Goal: Transaction & Acquisition: Purchase product/service

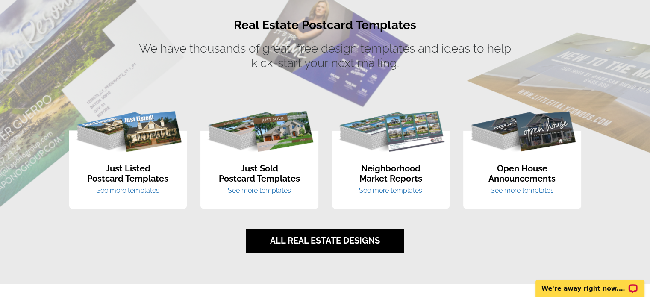
scroll to position [558, 0]
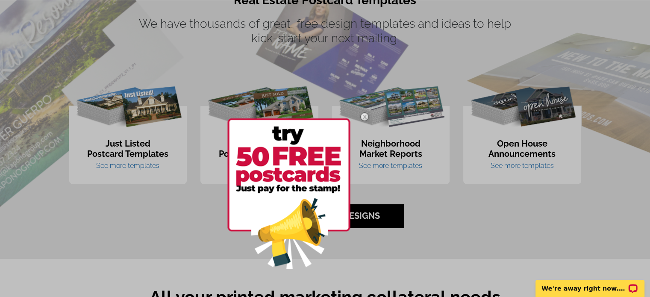
drag, startPoint x: 653, startPoint y: 9, endPoint x: 648, endPoint y: 78, distance: 69.0
click at [293, 153] on img at bounding box center [288, 193] width 123 height 150
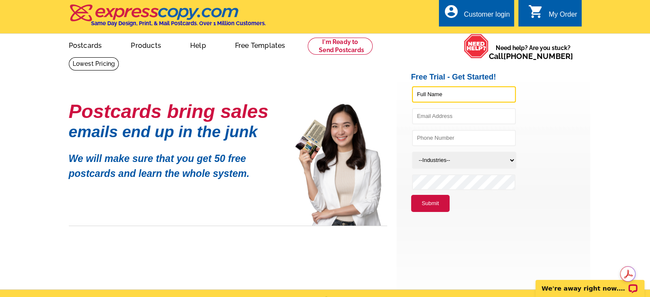
click at [427, 97] on input "text" at bounding box center [464, 94] width 104 height 16
type input "Paul Madey"
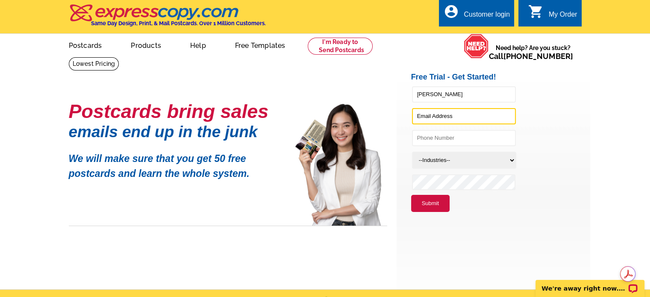
click at [421, 116] on input "text" at bounding box center [464, 116] width 104 height 16
type input "century21paulm@gmail.com"
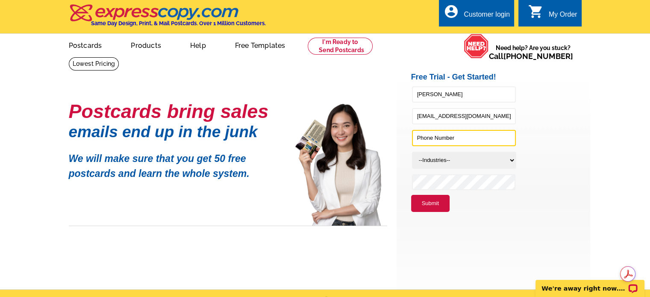
click at [419, 138] on input "text" at bounding box center [464, 138] width 104 height 16
type input "630-222-0034"
click at [435, 156] on select "--Industries-- Residential Real Estate Accounting Agriculture Architecture Arts…" at bounding box center [464, 160] width 104 height 17
select select "785"
click at [412, 152] on select "--Industries-- Residential Real Estate Accounting Agriculture Architecture Arts…" at bounding box center [464, 160] width 104 height 17
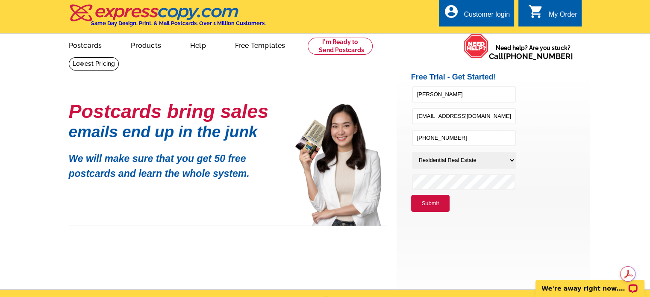
click at [421, 200] on button "Submit" at bounding box center [430, 203] width 38 height 17
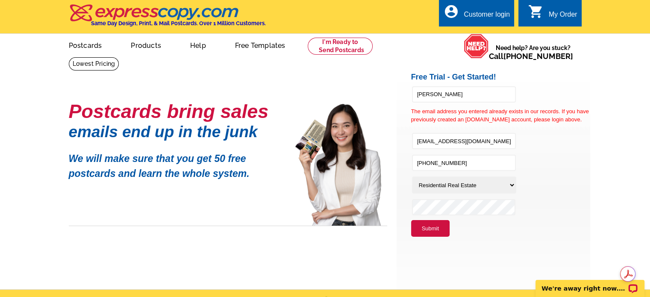
click at [474, 13] on div "Customer login" at bounding box center [487, 17] width 46 height 12
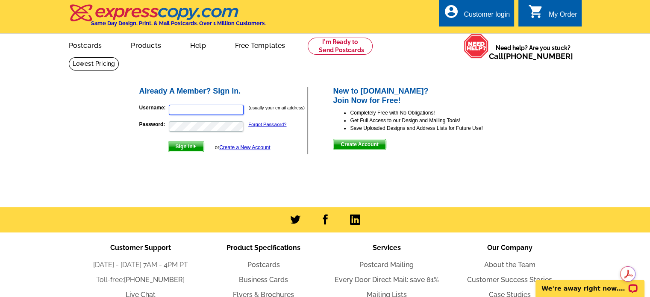
click at [180, 109] on input "Username:" at bounding box center [206, 110] width 75 height 10
type input "c"
click at [376, 265] on link "Postcard Mailing" at bounding box center [387, 265] width 54 height 8
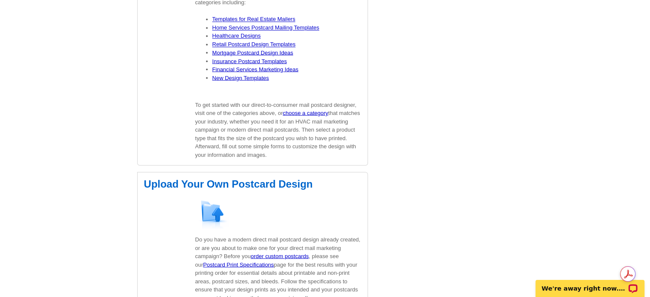
scroll to position [1523, 0]
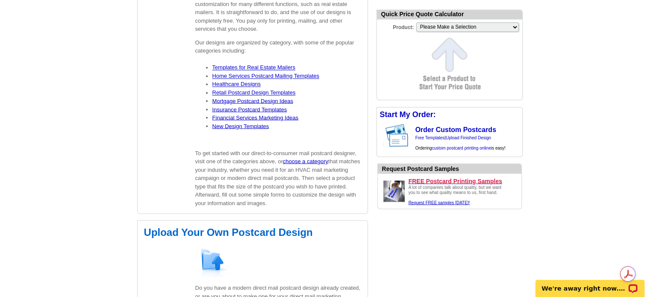
drag, startPoint x: 651, startPoint y: 20, endPoint x: 640, endPoint y: 225, distance: 206.0
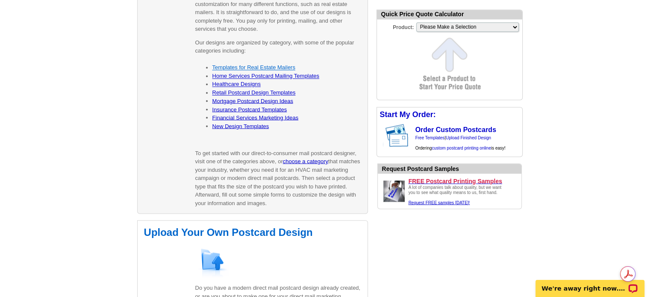
click at [271, 65] on link "Templates for Real Estate Mailers" at bounding box center [253, 67] width 83 height 6
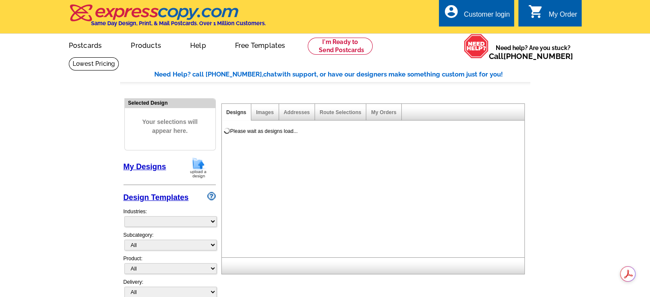
select select "785"
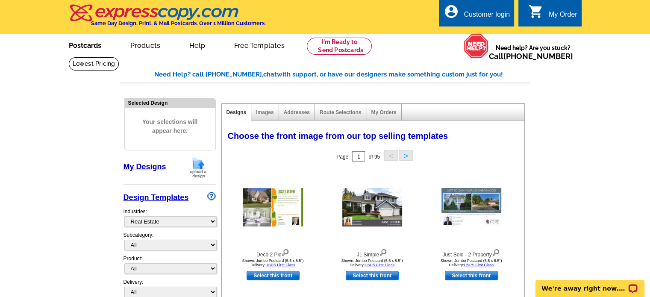
click at [85, 43] on link "Postcards" at bounding box center [85, 45] width 60 height 20
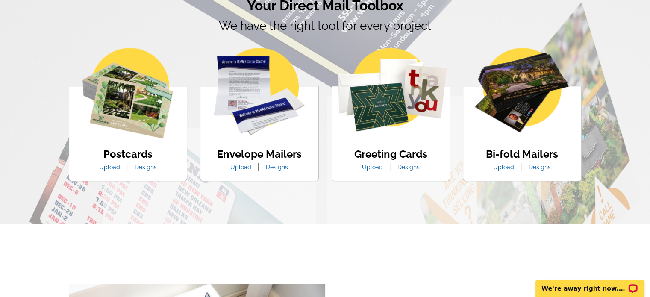
scroll to position [503, 0]
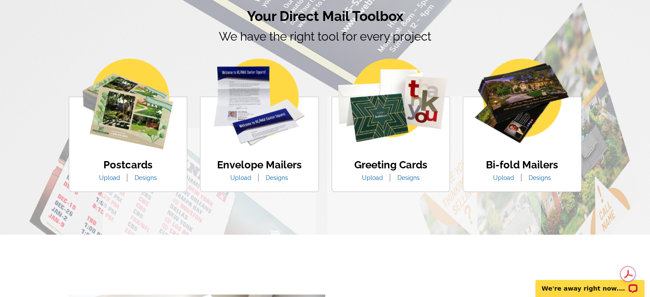
click at [245, 177] on link "Upload" at bounding box center [241, 177] width 34 height 7
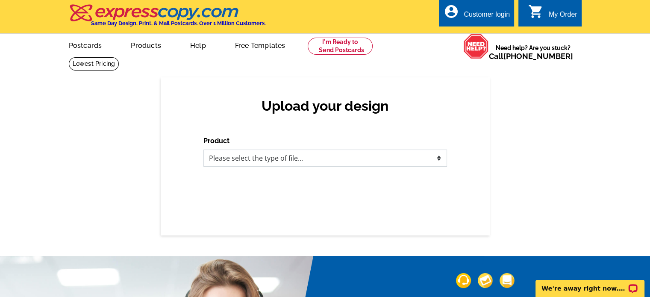
click at [438, 157] on select "Please select the type of file... Postcards Business Cards Letters and flyers G…" at bounding box center [325, 158] width 244 height 17
select select "2"
click at [203, 150] on select "Please select the type of file... Postcards Business Cards Letters and flyers G…" at bounding box center [325, 158] width 244 height 17
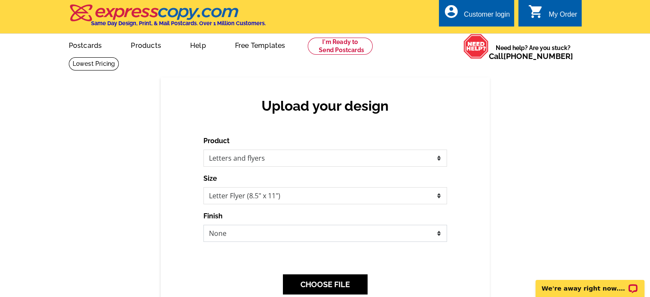
click at [436, 236] on select "None Envelope Mailer Bi-fold Mailer Tri-fold Mailer" at bounding box center [325, 233] width 244 height 17
select select "3"
click at [203, 225] on select "None Envelope Mailer Bi-fold Mailer Tri-fold Mailer" at bounding box center [325, 233] width 244 height 17
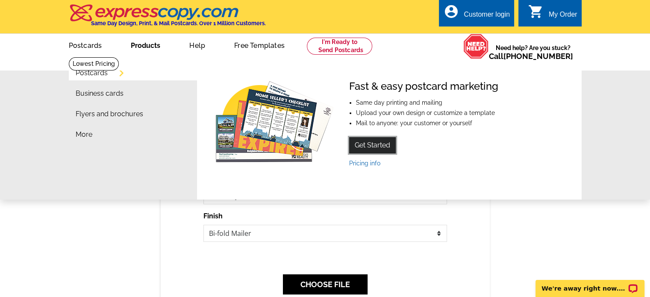
click at [366, 144] on link "Get Started" at bounding box center [372, 145] width 47 height 16
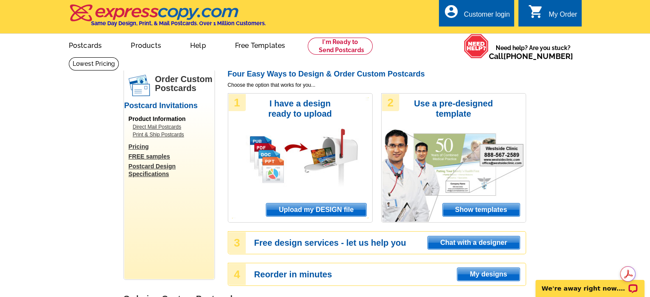
click at [162, 133] on link "Print & Ship Postcards" at bounding box center [171, 135] width 77 height 8
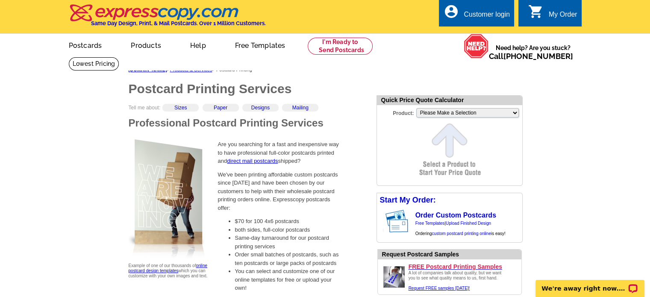
click at [349, 88] on h1 "Postcard Printing Services" at bounding box center [248, 89] width 239 height 13
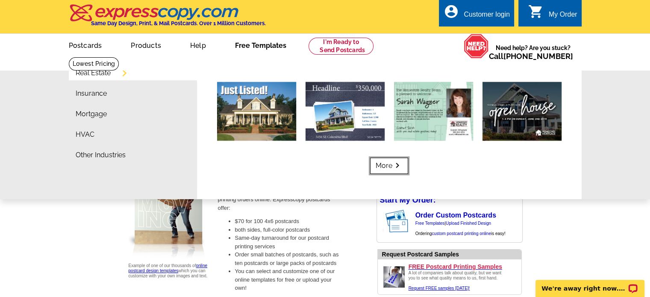
click at [390, 160] on link "More keyboard_arrow_right" at bounding box center [389, 166] width 38 height 16
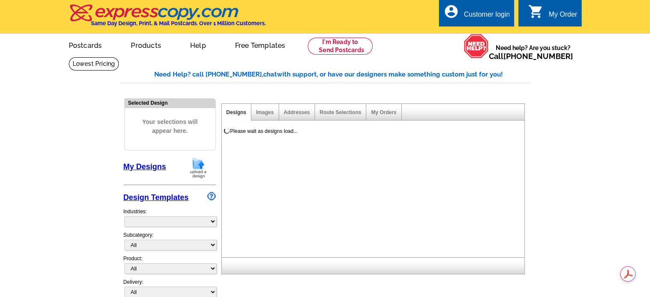
select select "785"
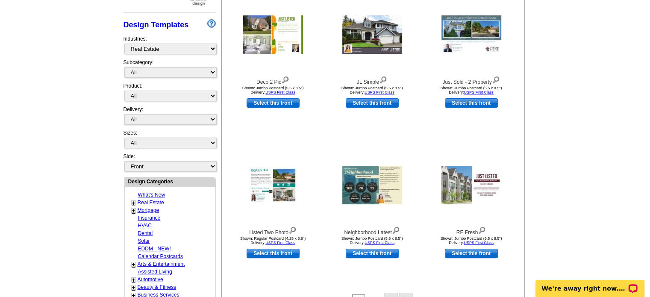
scroll to position [174, 0]
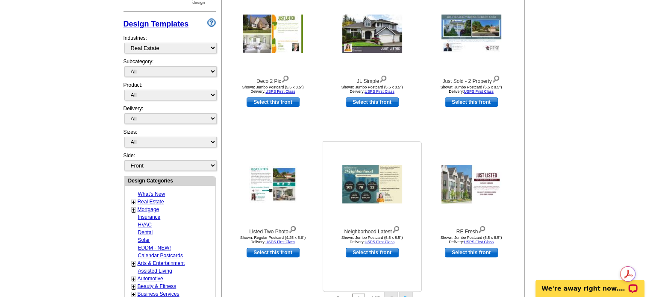
click at [368, 181] on img at bounding box center [372, 184] width 60 height 38
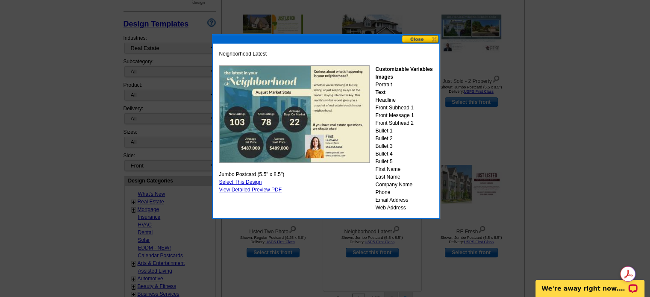
click at [368, 181] on div "Neighborhood Latest Customizable Variables Images Portrait Text Headline Front …" at bounding box center [326, 131] width 218 height 166
click at [560, 52] on div at bounding box center [325, 61] width 650 height 471
click at [415, 36] on button at bounding box center [421, 39] width 38 height 8
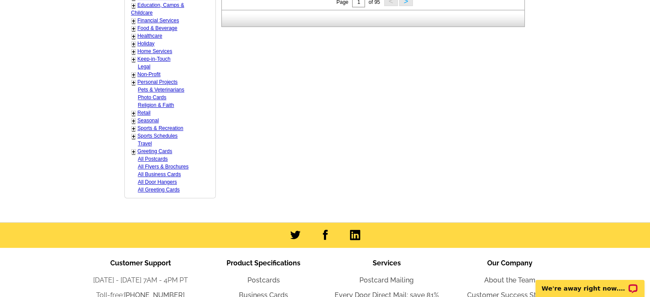
scroll to position [469, 0]
